Goal: Information Seeking & Learning: Find specific fact

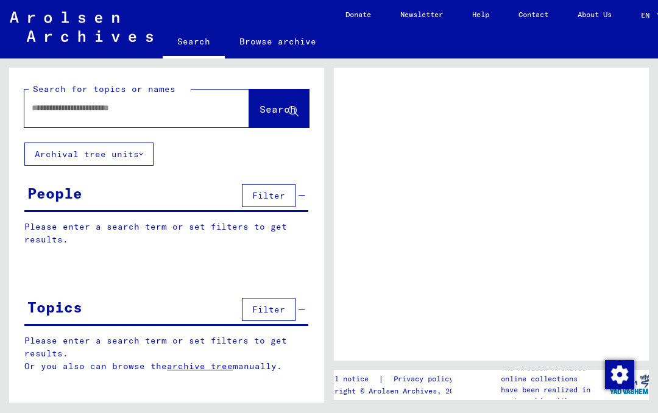
click at [111, 112] on input "text" at bounding box center [126, 108] width 188 height 13
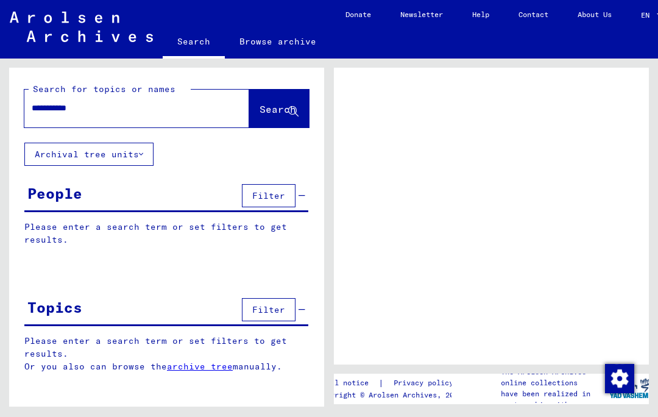
type input "**********"
click at [277, 108] on span "Search" at bounding box center [278, 109] width 37 height 12
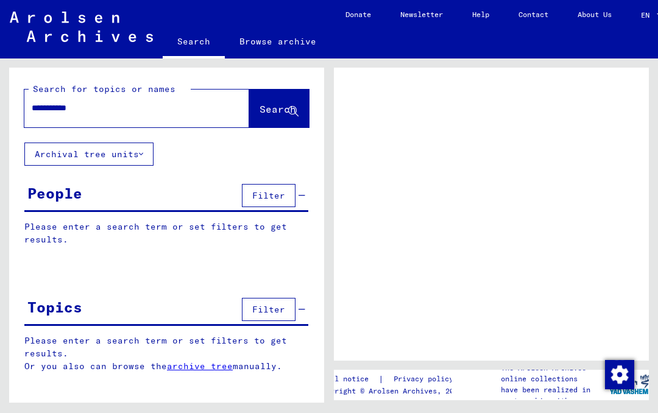
click at [266, 109] on span "Search" at bounding box center [278, 109] width 37 height 12
click at [275, 109] on span "Search" at bounding box center [278, 109] width 37 height 12
click at [280, 110] on span "Search" at bounding box center [278, 109] width 37 height 12
click at [266, 115] on span "Search" at bounding box center [278, 109] width 37 height 12
click at [274, 104] on span "Search" at bounding box center [278, 109] width 37 height 12
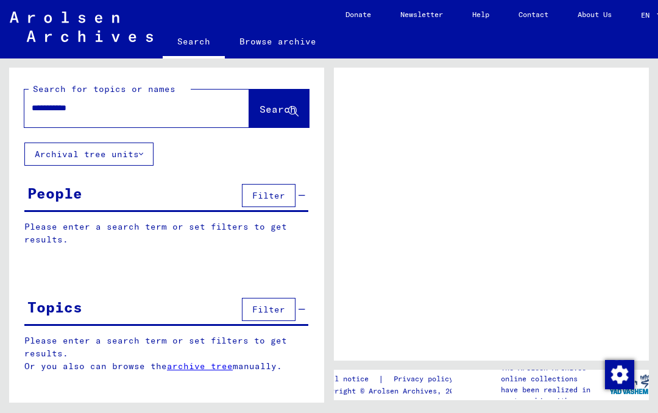
click at [272, 102] on button "Search" at bounding box center [279, 109] width 60 height 38
click at [272, 110] on span "Search" at bounding box center [278, 109] width 37 height 12
click at [273, 107] on span "Search" at bounding box center [278, 109] width 37 height 12
click at [141, 148] on button "Archival tree units" at bounding box center [88, 154] width 129 height 23
click at [141, 155] on icon at bounding box center [141, 154] width 4 height 9
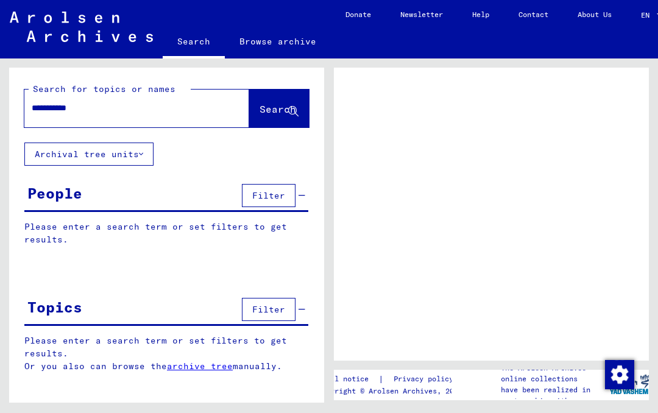
click at [276, 204] on button "Filter" at bounding box center [269, 195] width 54 height 23
click at [284, 102] on button "Search" at bounding box center [279, 109] width 60 height 38
click at [272, 112] on span "Search" at bounding box center [278, 109] width 37 height 12
